Goal: Task Accomplishment & Management: Manage account settings

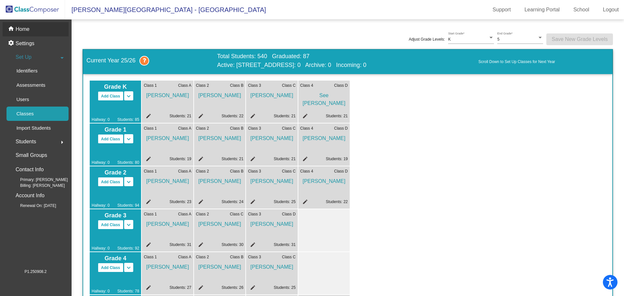
click at [33, 33] on div "home Home" at bounding box center [36, 29] width 66 height 14
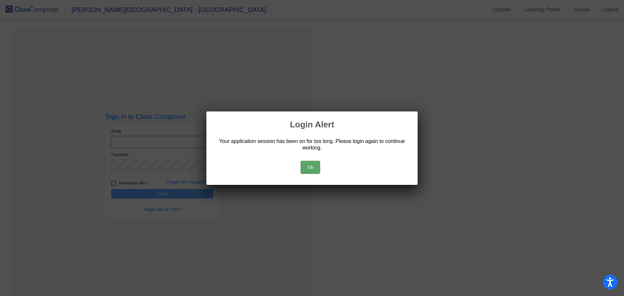
type input "[EMAIL_ADDRESS][DOMAIN_NAME]"
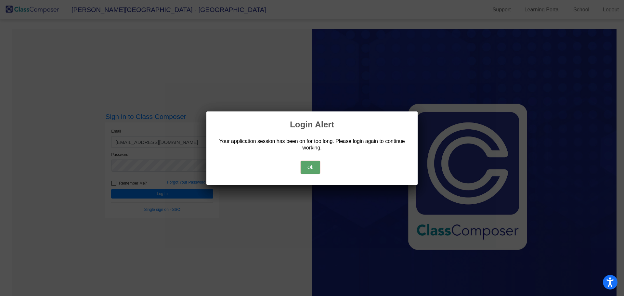
click at [308, 164] on button "Ok" at bounding box center [311, 167] width 20 height 13
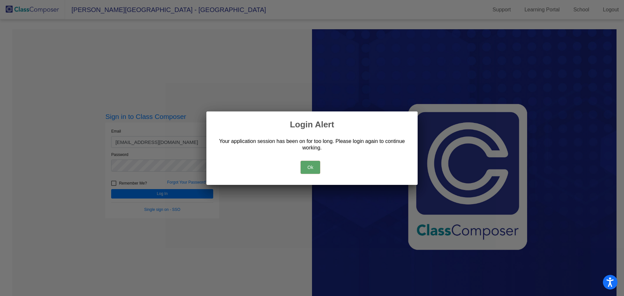
click at [317, 165] on button "Ok" at bounding box center [311, 167] width 20 height 13
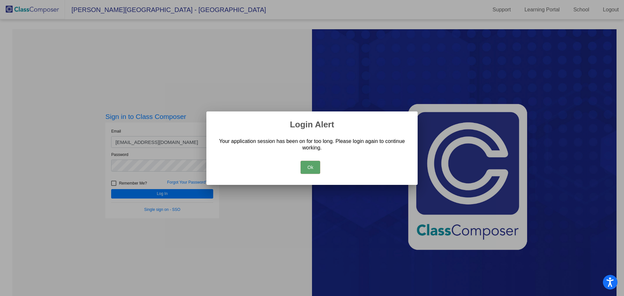
click at [310, 165] on button "Ok" at bounding box center [311, 167] width 20 height 13
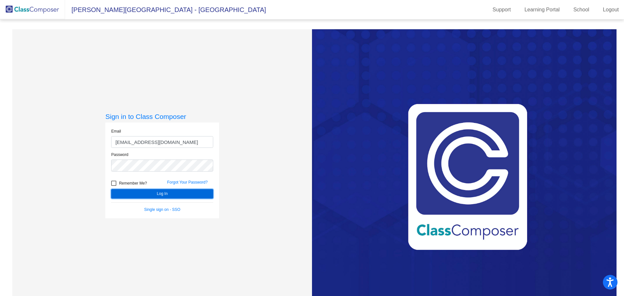
click at [188, 193] on button "Log In" at bounding box center [162, 193] width 102 height 9
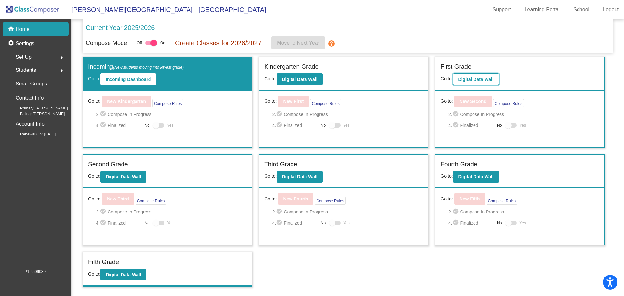
click at [482, 77] on b "Digital Data Wall" at bounding box center [475, 79] width 35 height 5
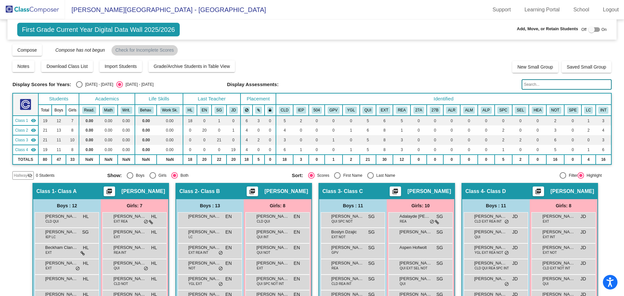
click at [530, 83] on input "text" at bounding box center [567, 84] width 90 height 10
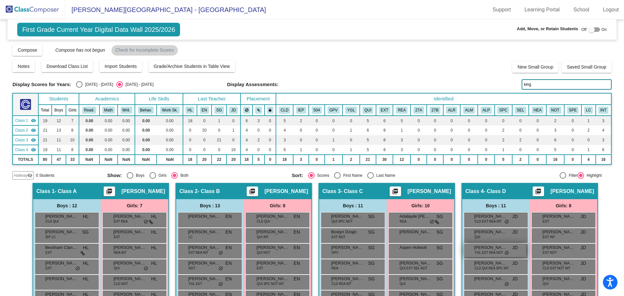
scroll to position [129, 0]
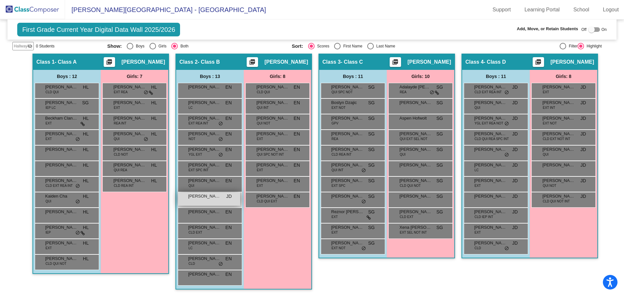
type input "king"
click at [210, 203] on div "[PERSON_NAME] [PERSON_NAME] lock do_not_disturb_alt" at bounding box center [209, 198] width 62 height 13
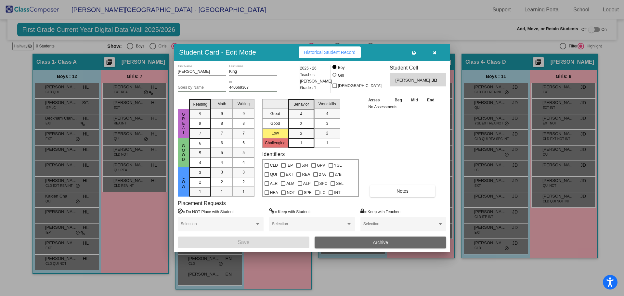
click at [377, 242] on span "Archive" at bounding box center [380, 242] width 15 height 5
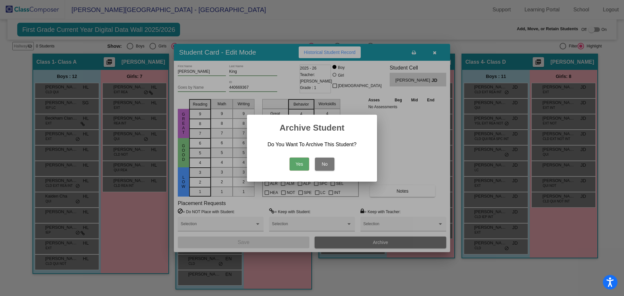
click at [291, 157] on div "Yes No" at bounding box center [312, 162] width 114 height 23
click at [292, 160] on button "Yes" at bounding box center [300, 164] width 20 height 13
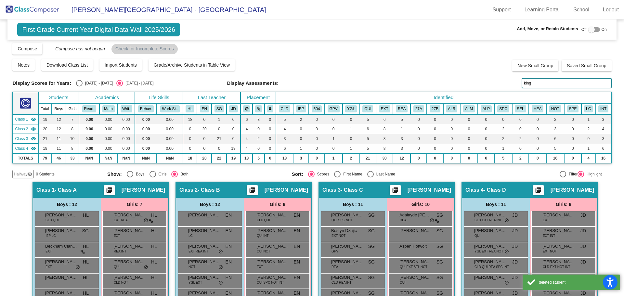
scroll to position [0, 0]
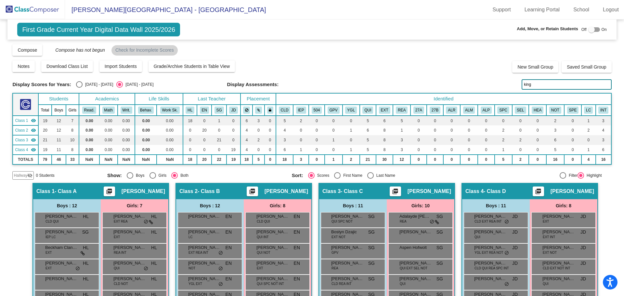
click at [45, 5] on img at bounding box center [32, 9] width 65 height 19
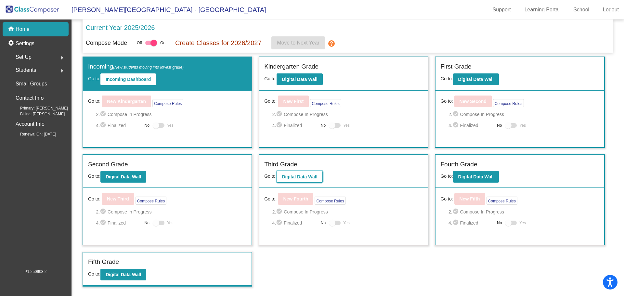
click at [290, 178] on b "Digital Data Wall" at bounding box center [299, 176] width 35 height 5
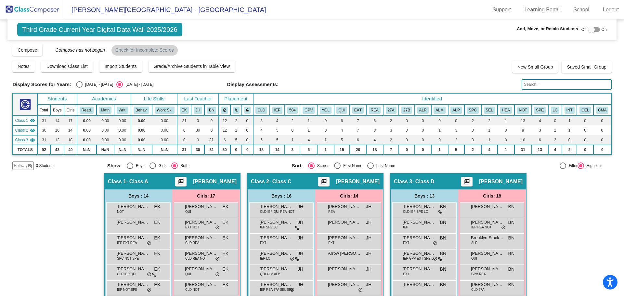
click at [543, 84] on input "text" at bounding box center [567, 84] width 90 height 10
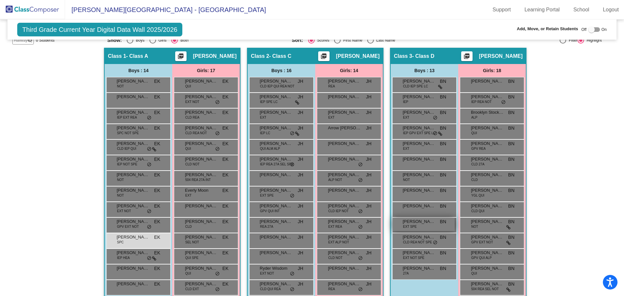
scroll to position [195, 0]
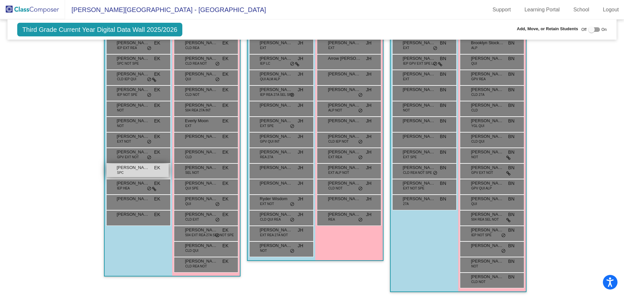
type input "king"
click at [134, 171] on div "[PERSON_NAME] SPC EK lock do_not_disturb_alt" at bounding box center [138, 170] width 62 height 13
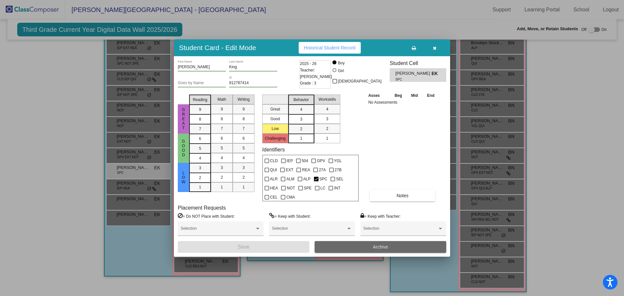
click at [343, 248] on button "Archive" at bounding box center [381, 247] width 132 height 12
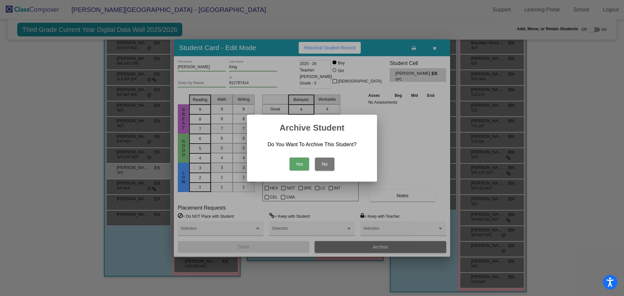
click at [301, 163] on button "Yes" at bounding box center [300, 164] width 20 height 13
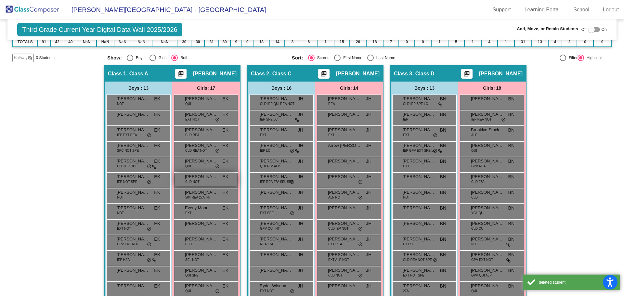
scroll to position [0, 0]
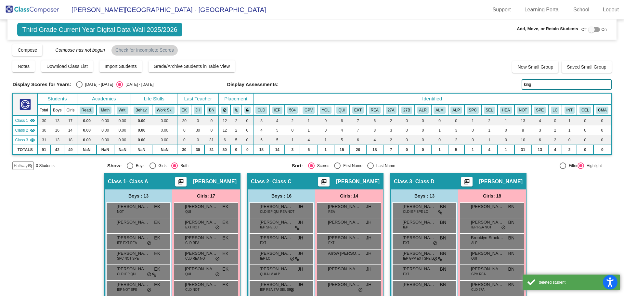
click at [43, 7] on img at bounding box center [32, 9] width 65 height 19
